Goal: Transaction & Acquisition: Purchase product/service

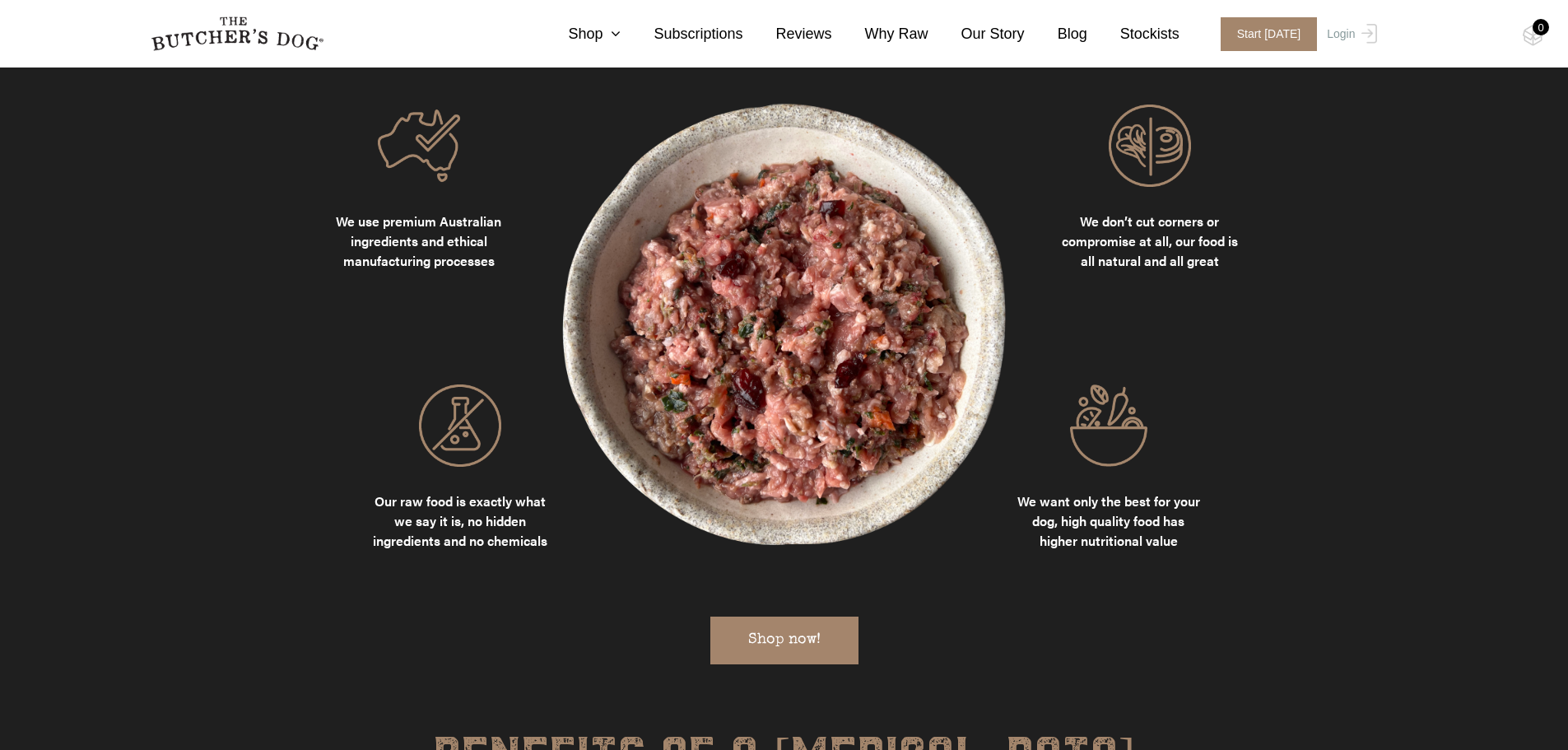
scroll to position [1879, 0]
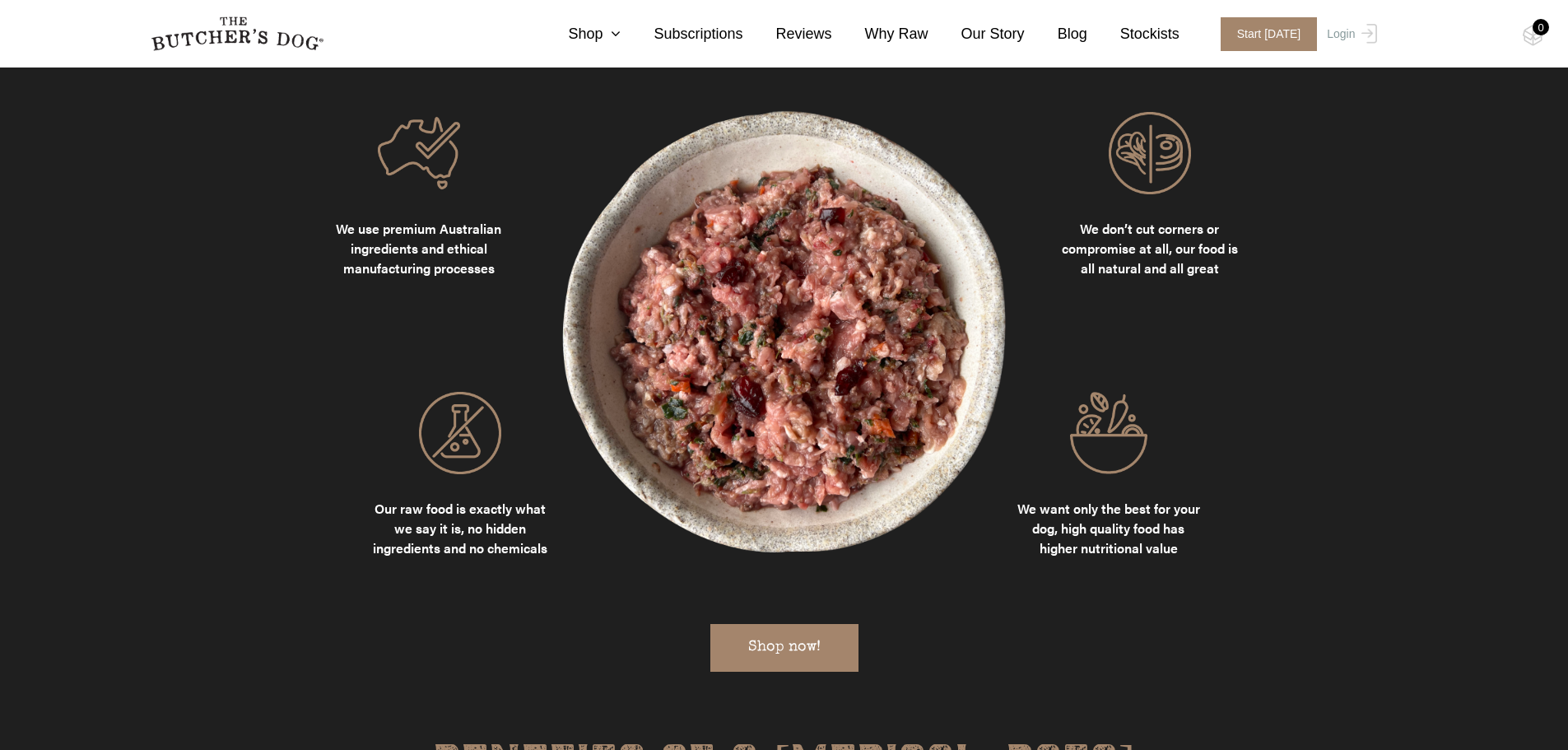
drag, startPoint x: 1575, startPoint y: 48, endPoint x: 1616, endPoint y: 260, distance: 215.9
click at [620, 37] on icon at bounding box center [612, 33] width 18 height 15
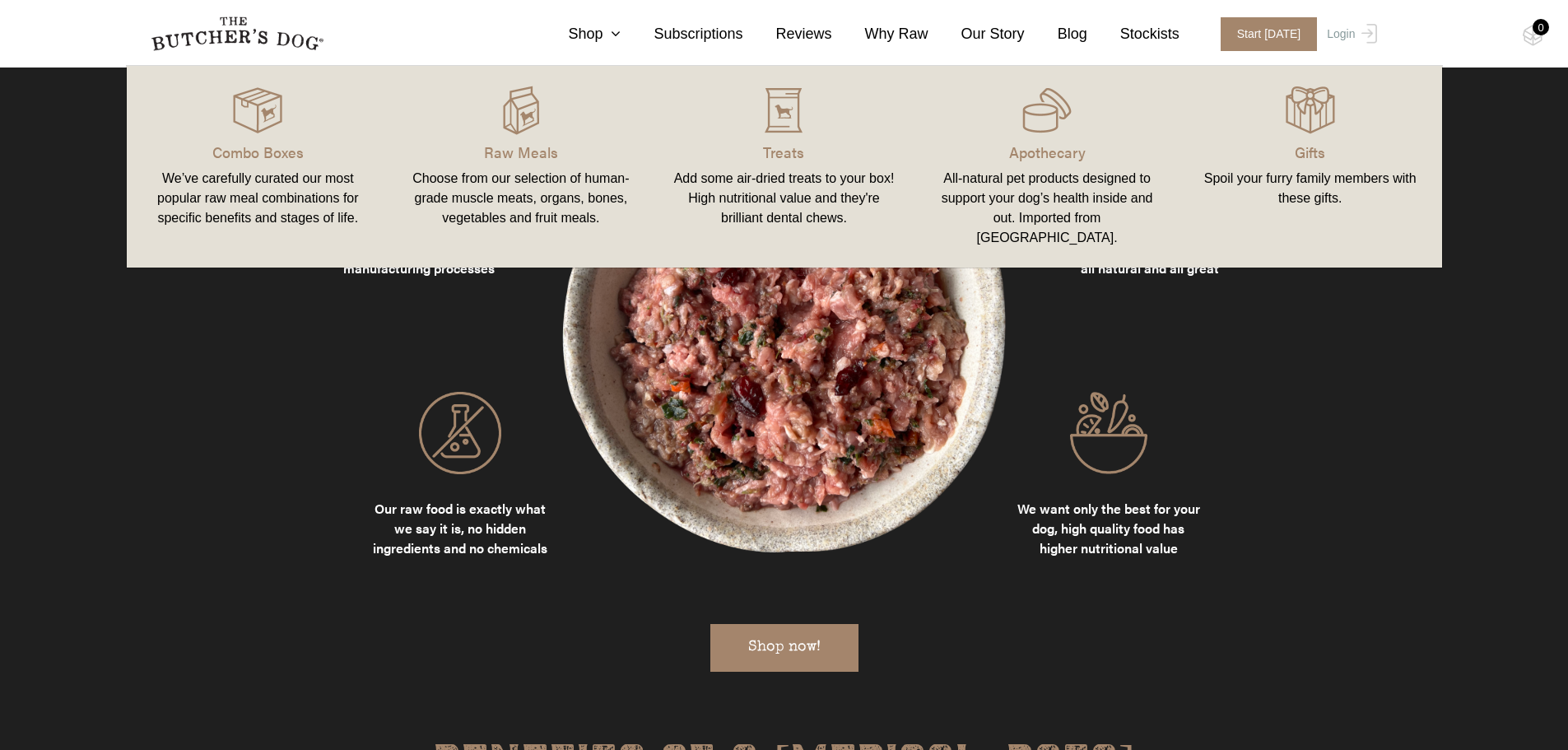
click at [256, 170] on div "We’ve carefully curated our most popular raw meal combinations for specific ben…" at bounding box center [257, 197] width 224 height 59
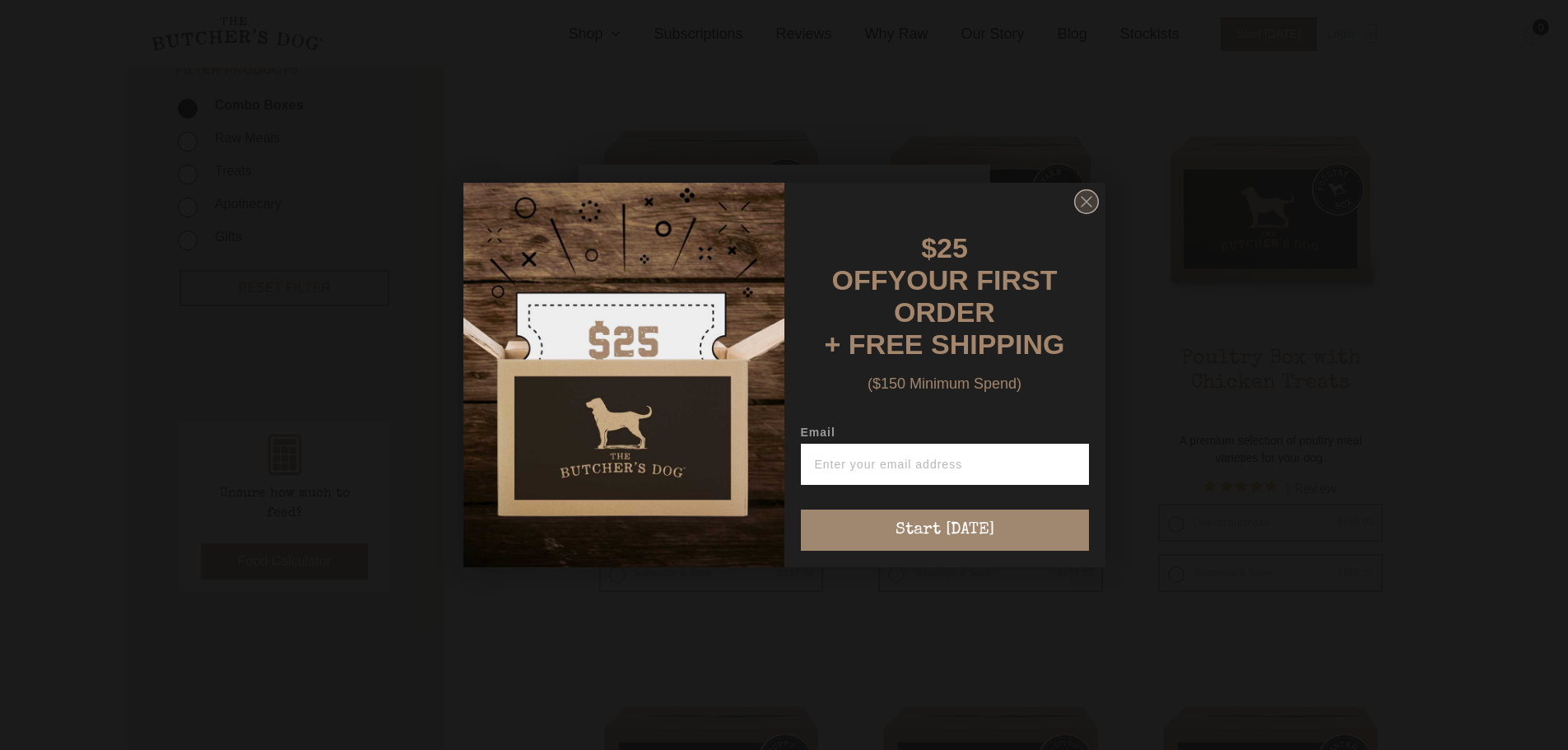
click at [1090, 201] on circle "Close dialog" at bounding box center [1086, 201] width 24 height 24
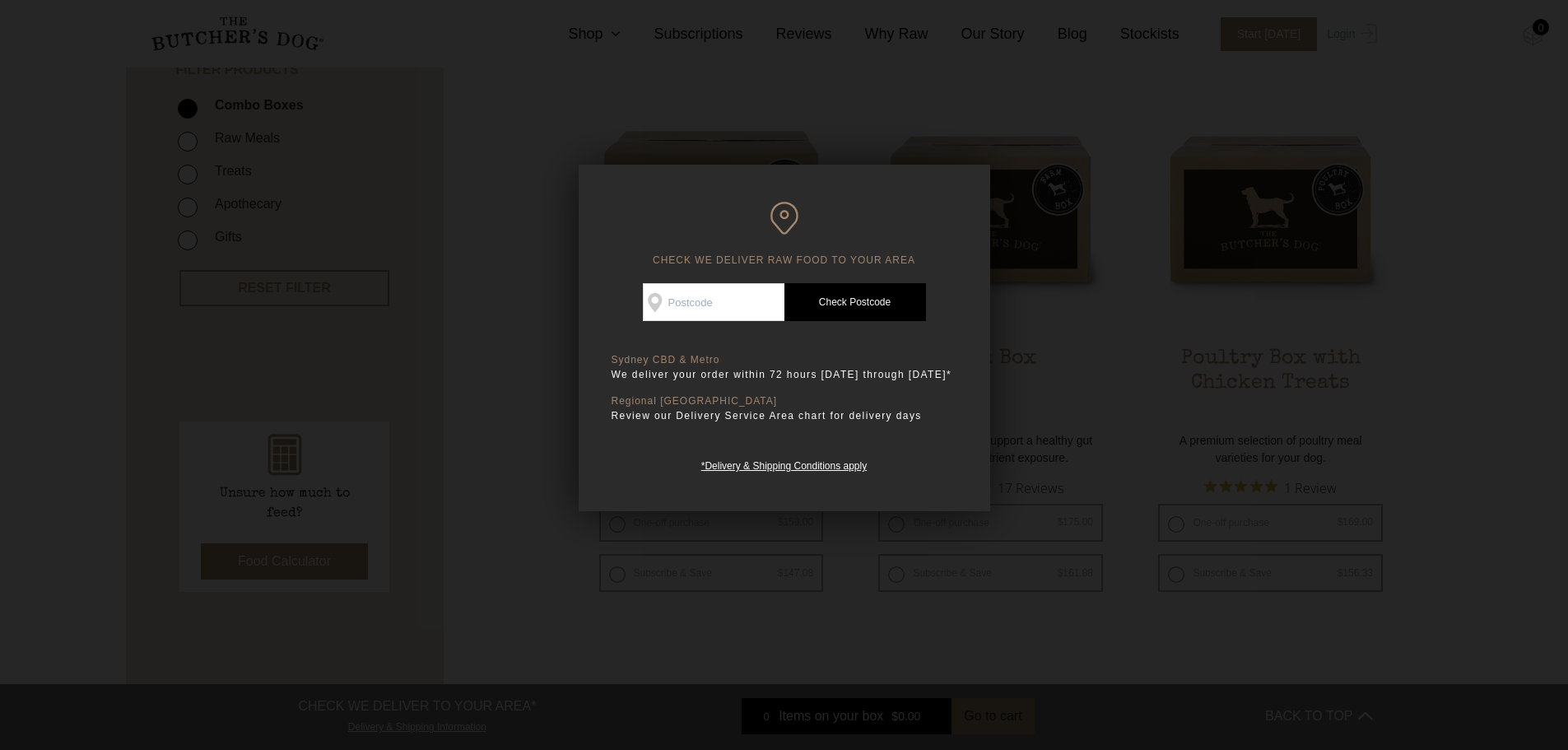
click at [845, 100] on div at bounding box center [784, 375] width 1568 height 750
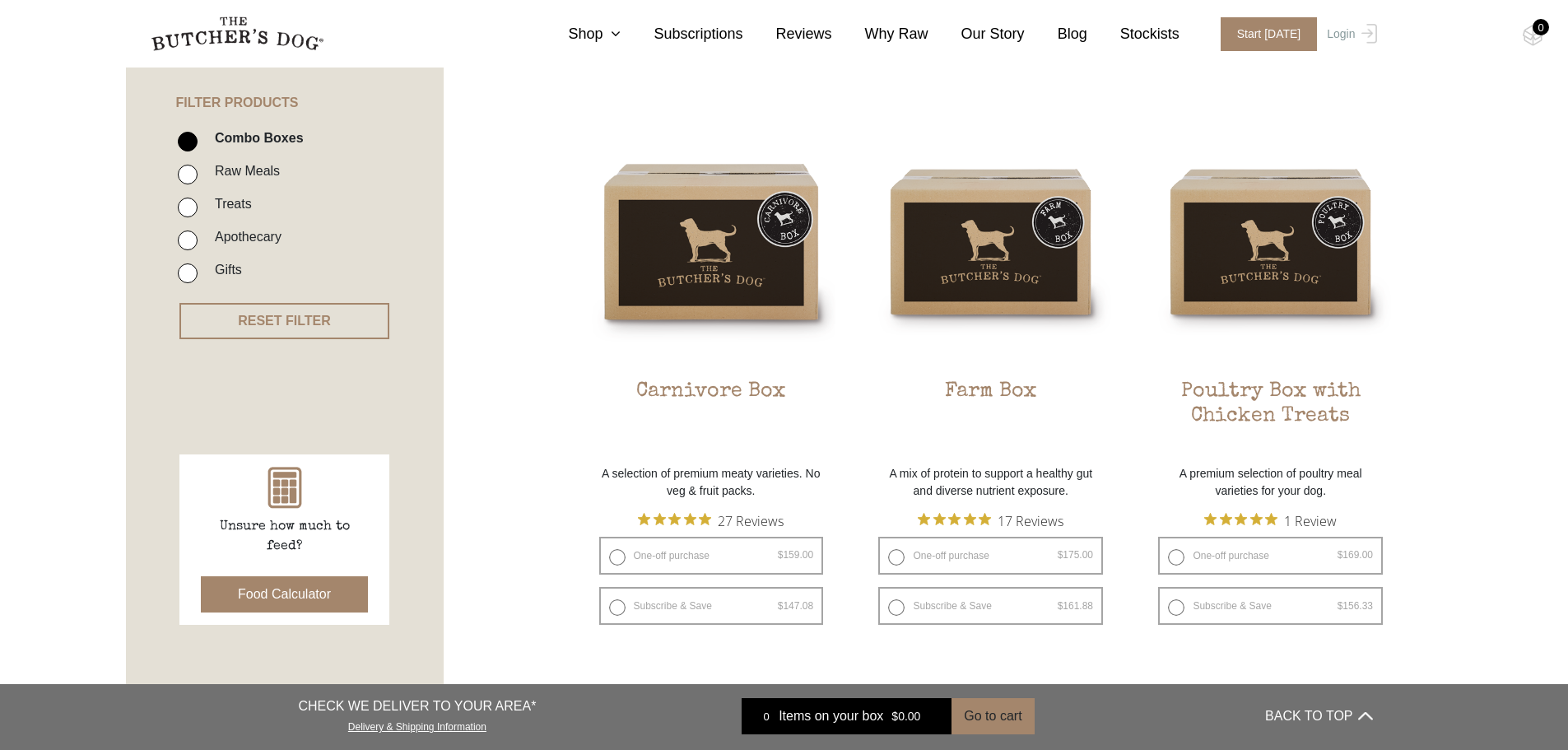
scroll to position [349, 0]
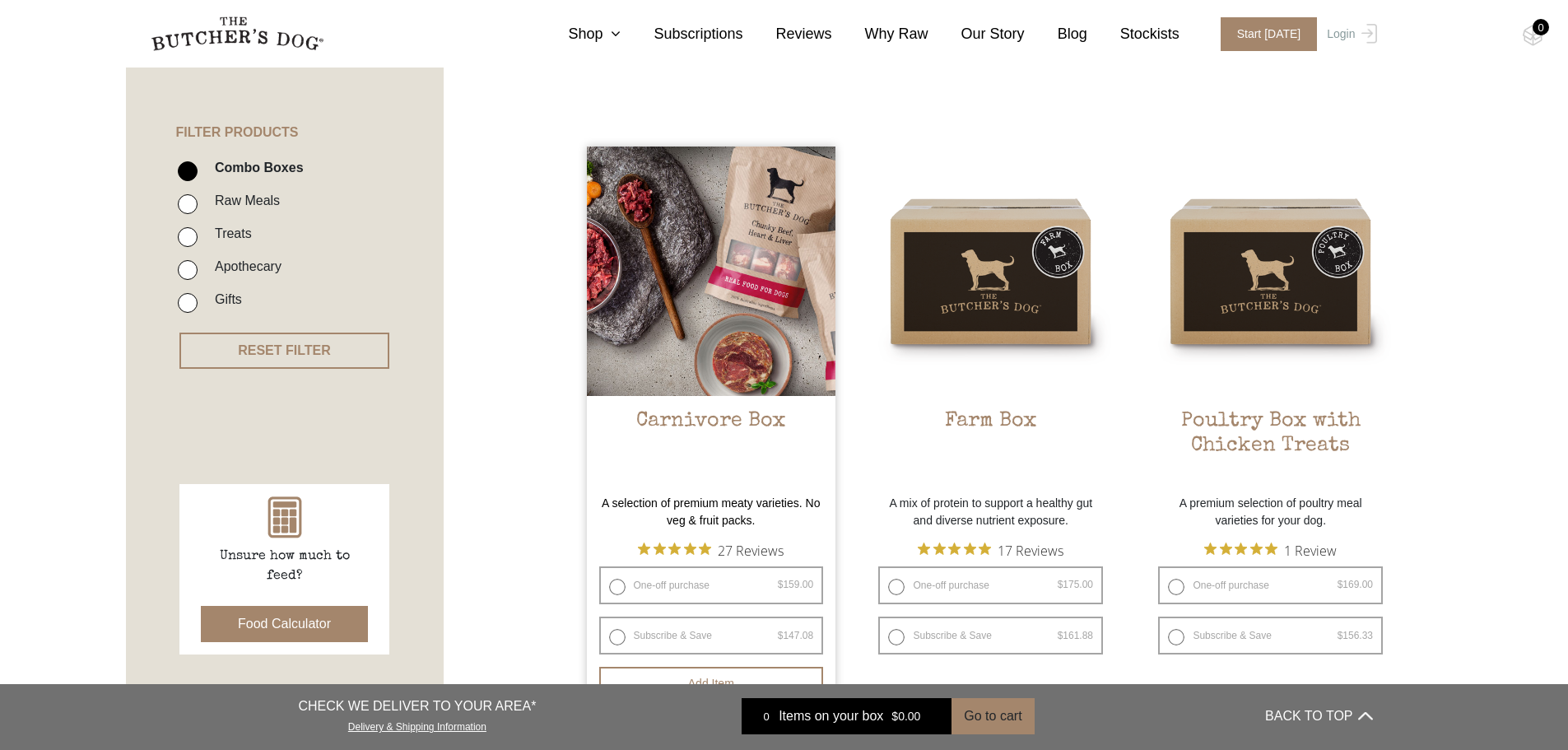
click at [741, 388] on img at bounding box center [711, 271] width 250 height 250
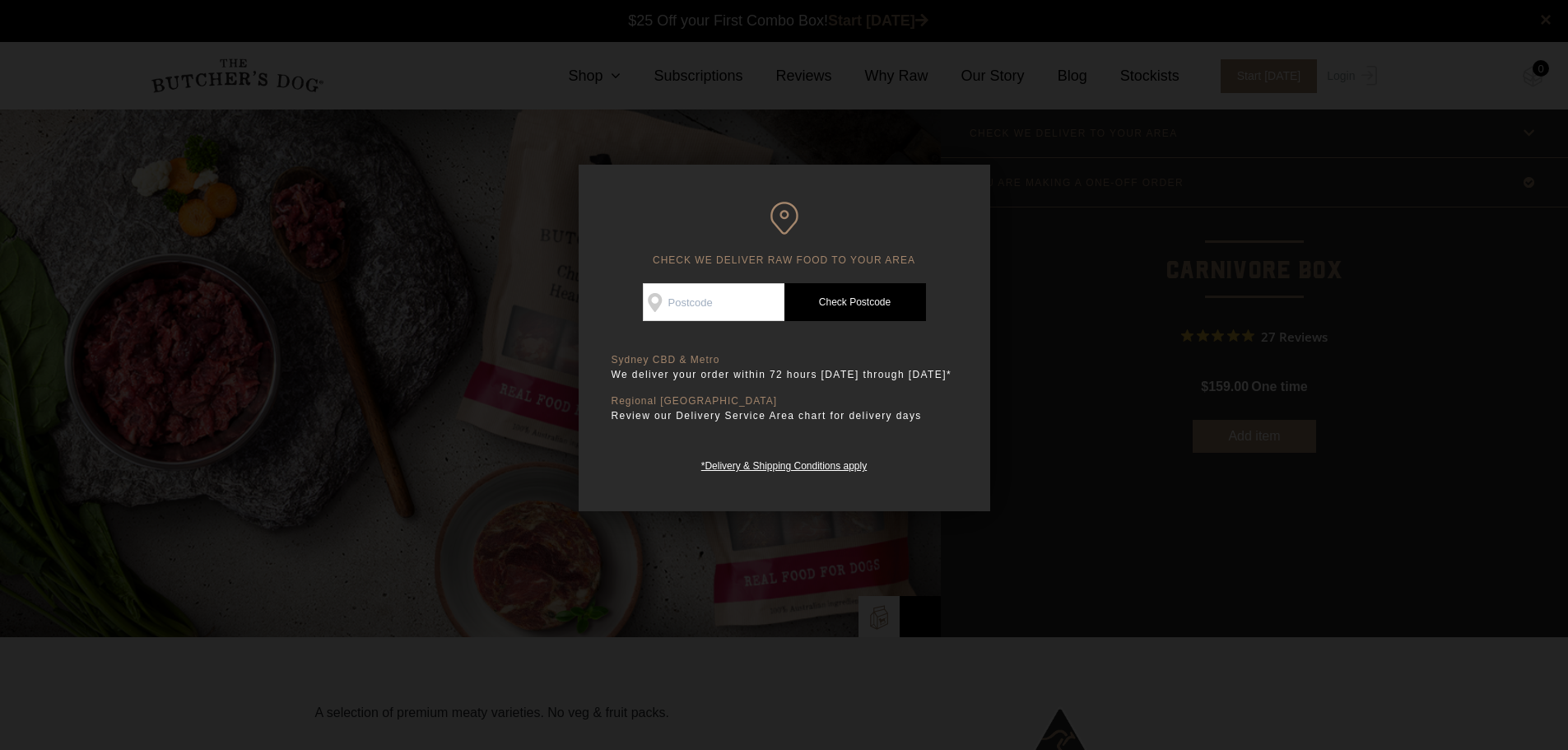
click at [745, 306] on input "Check Availability At" at bounding box center [713, 302] width 141 height 38
type input "2750"
click at [860, 303] on link "Check Postcode" at bounding box center [856, 302] width 141 height 38
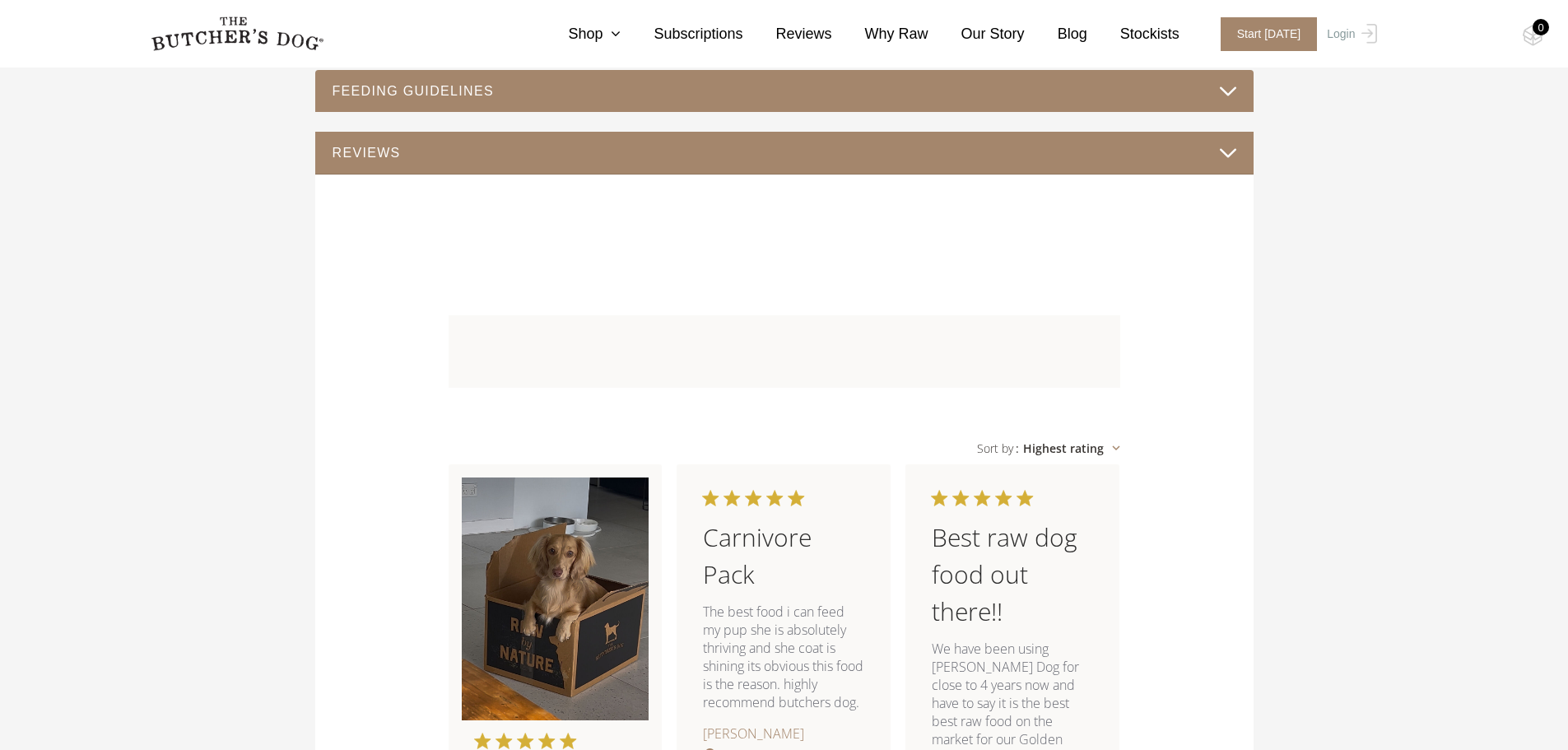
scroll to position [760, 0]
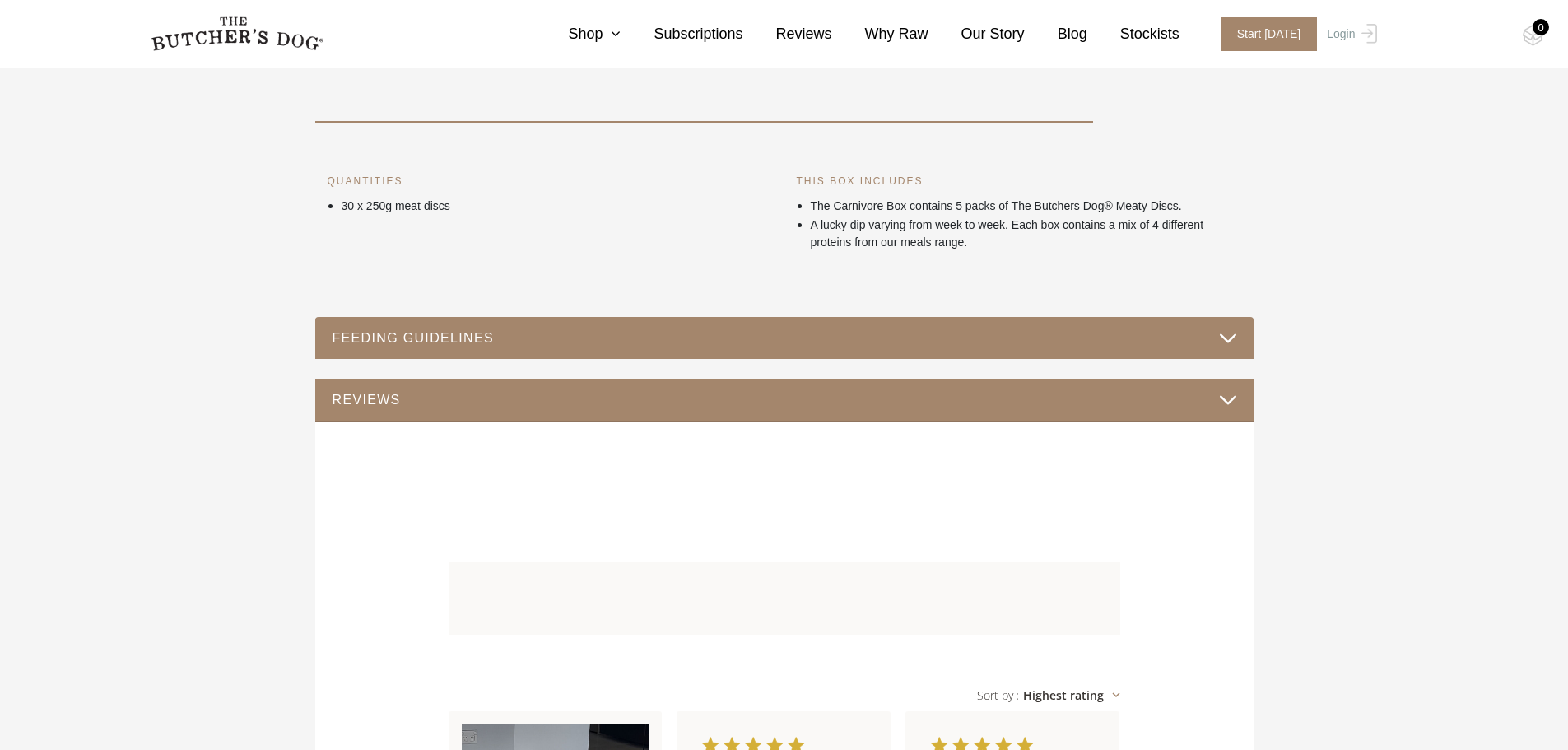
click at [769, 334] on button "FEEDING GUIDELINES" at bounding box center [785, 338] width 906 height 22
